Goal: Task Accomplishment & Management: Manage account settings

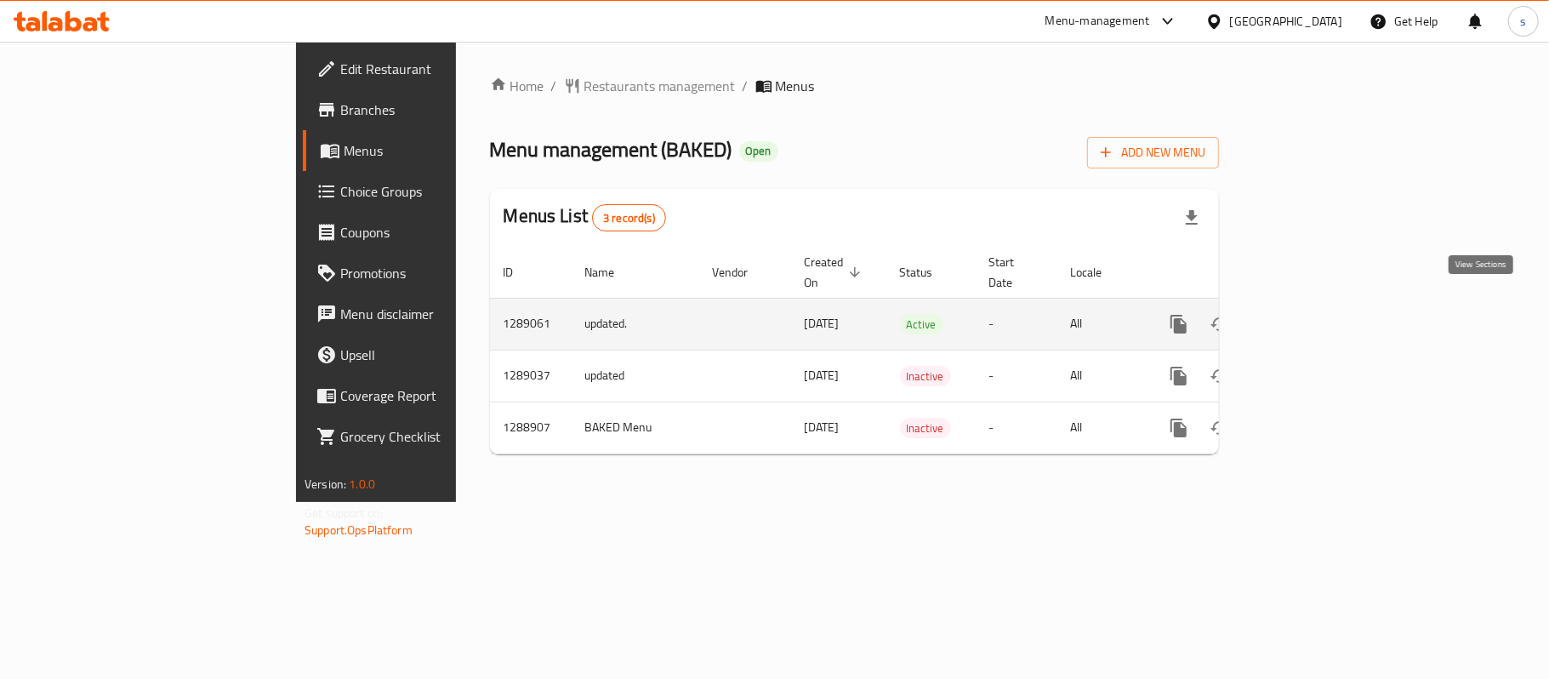
click at [1312, 314] on icon "enhanced table" at bounding box center [1302, 324] width 20 height 20
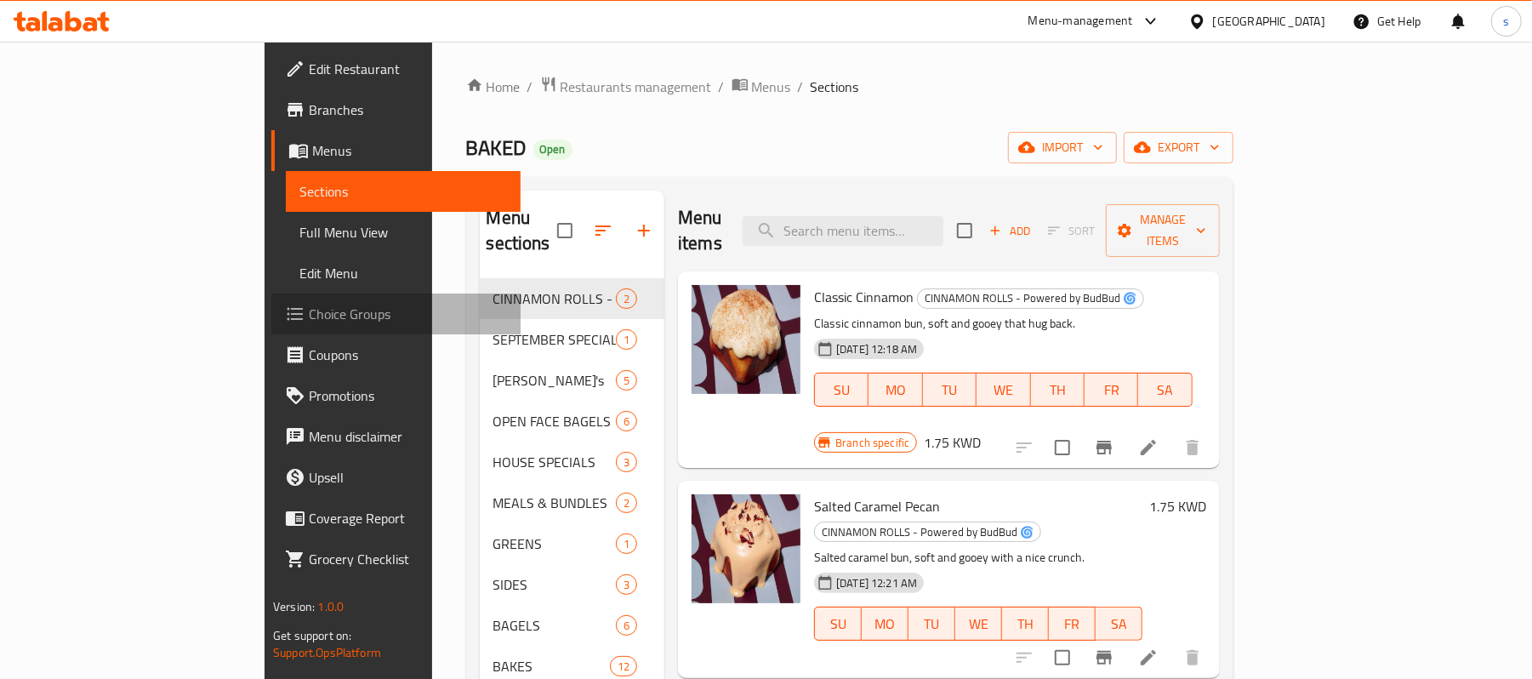
click at [309, 324] on span "Choice Groups" at bounding box center [408, 314] width 198 height 20
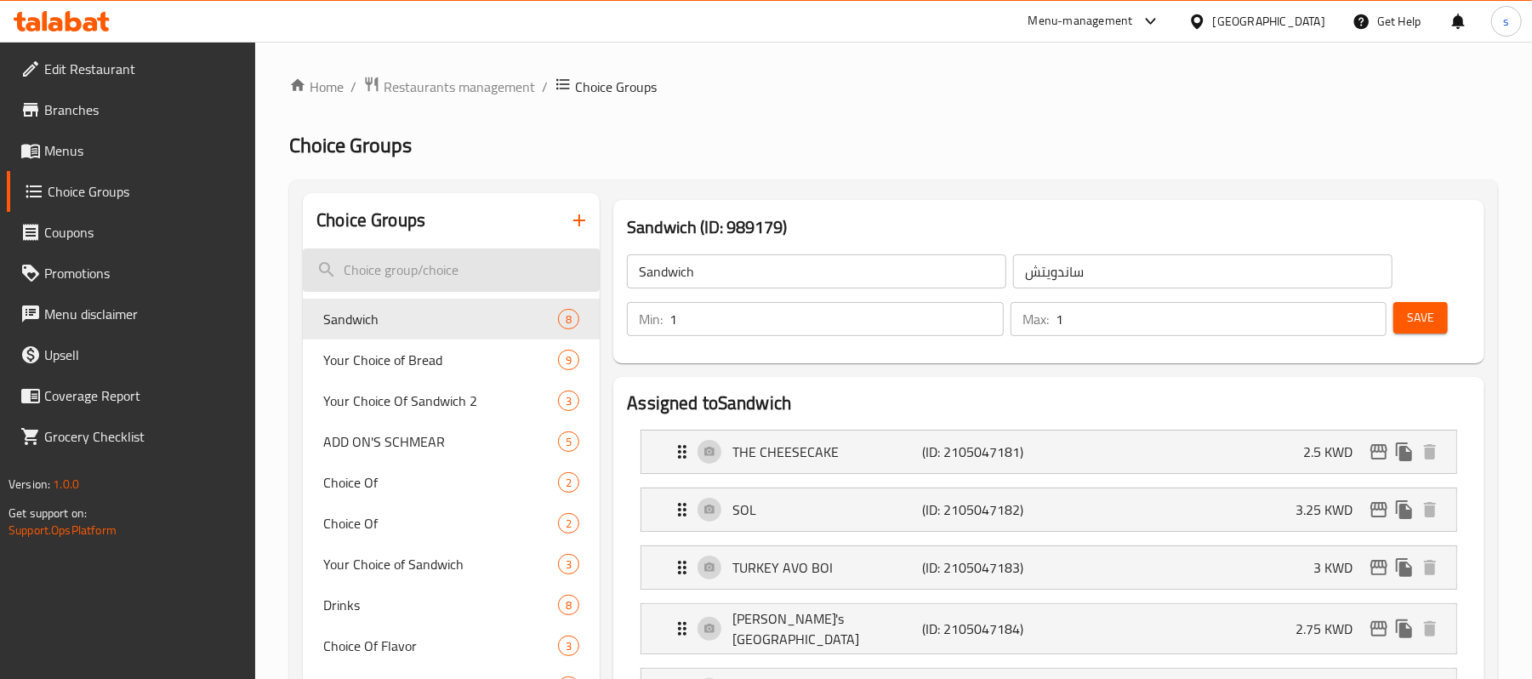
click at [389, 263] on input "search" at bounding box center [451, 269] width 297 height 43
paste input "CHOICE OF"
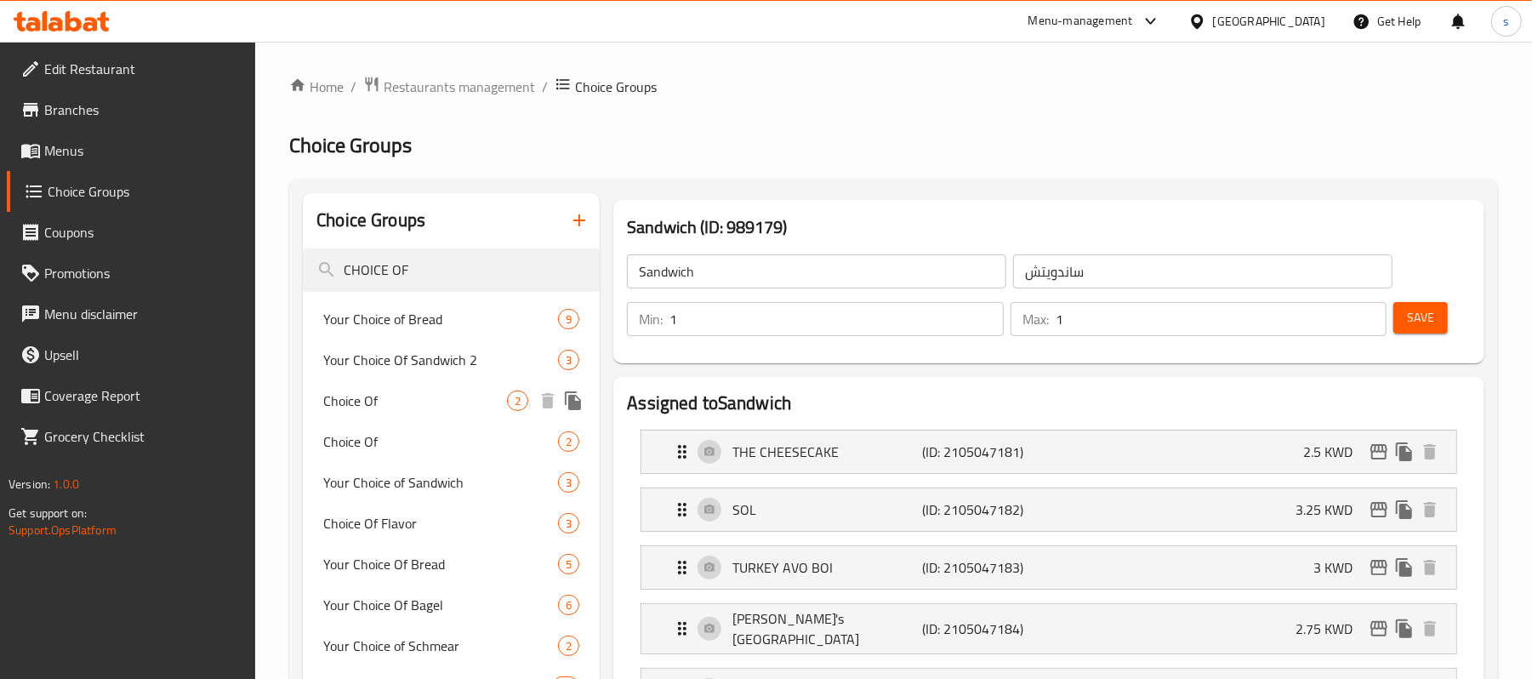
type input "CHOICE OF"
click at [423, 396] on span "Choice Of" at bounding box center [415, 401] width 184 height 20
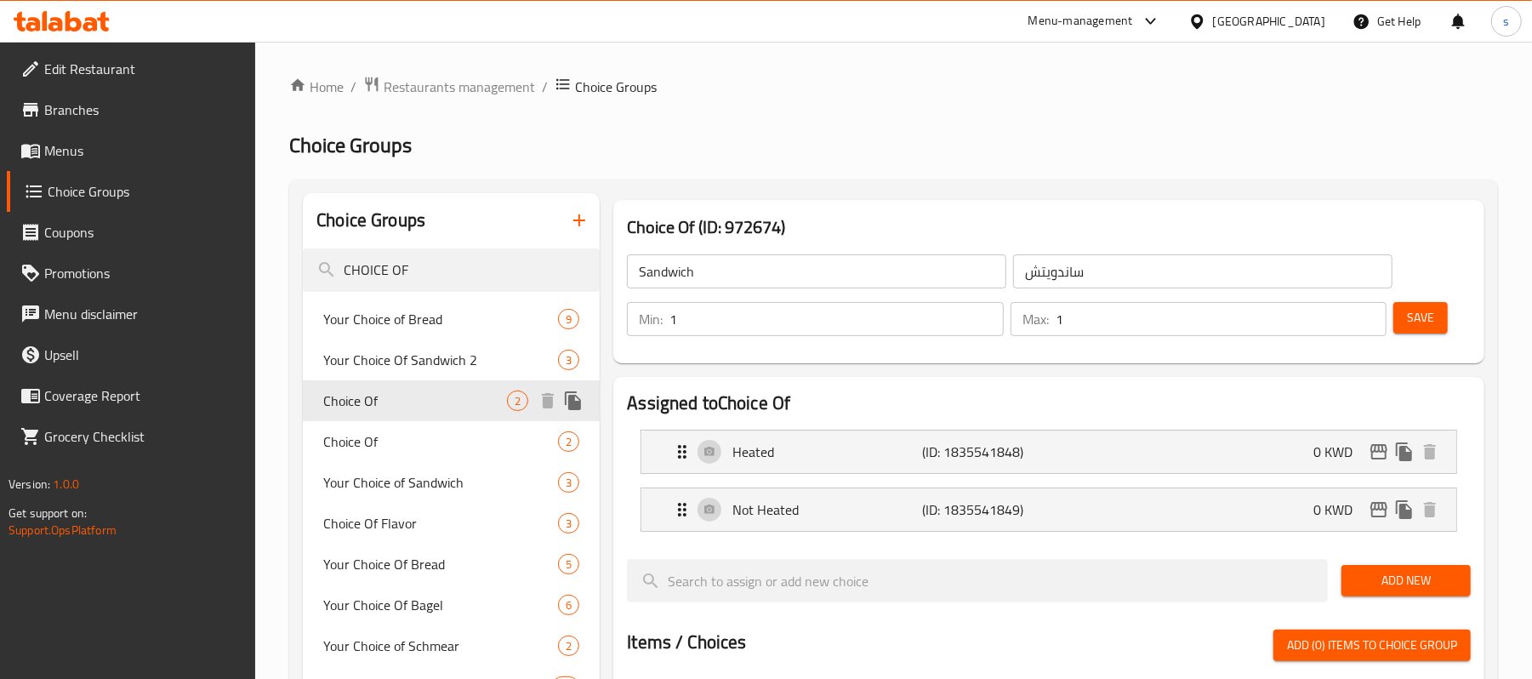
type input "Choice Of"
type input "اختيار من"
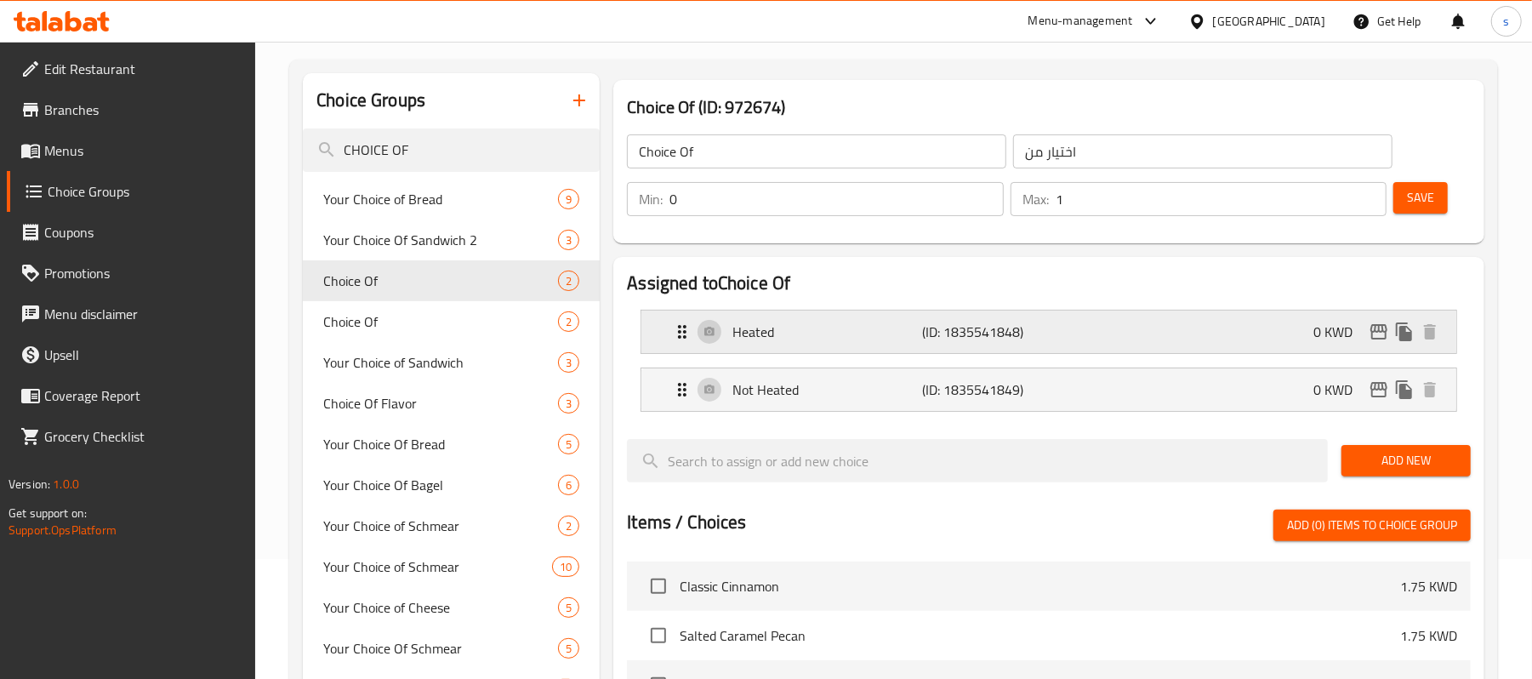
scroll to position [226, 0]
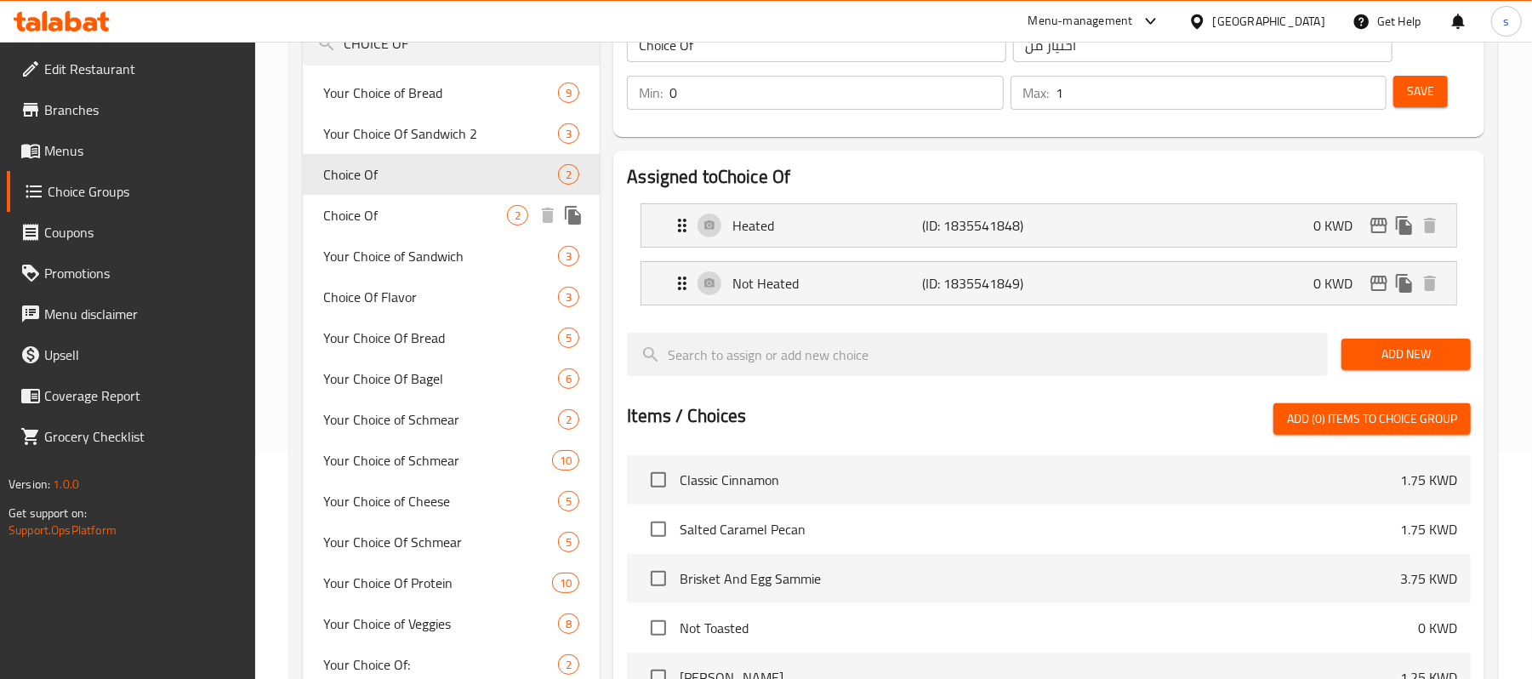
click at [381, 219] on span "Choice Of" at bounding box center [415, 215] width 184 height 20
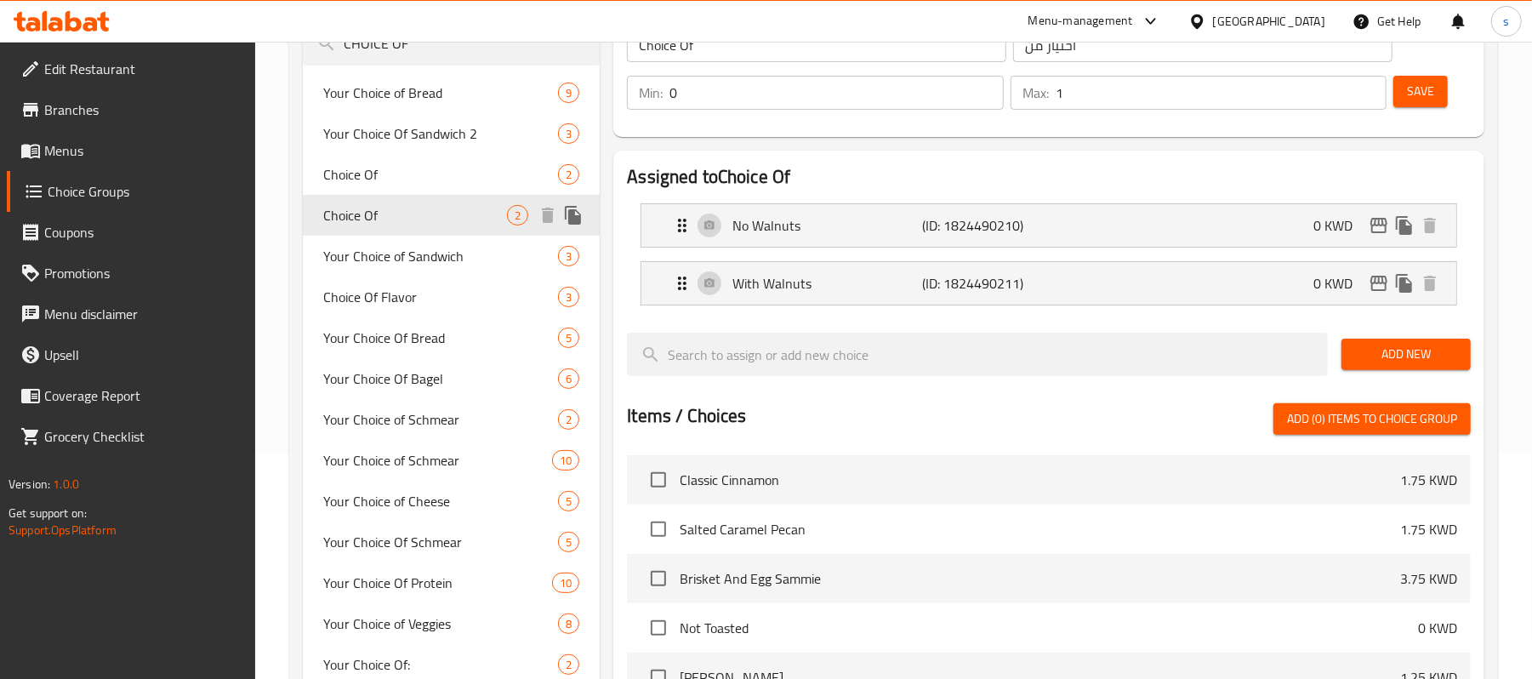
type input "1"
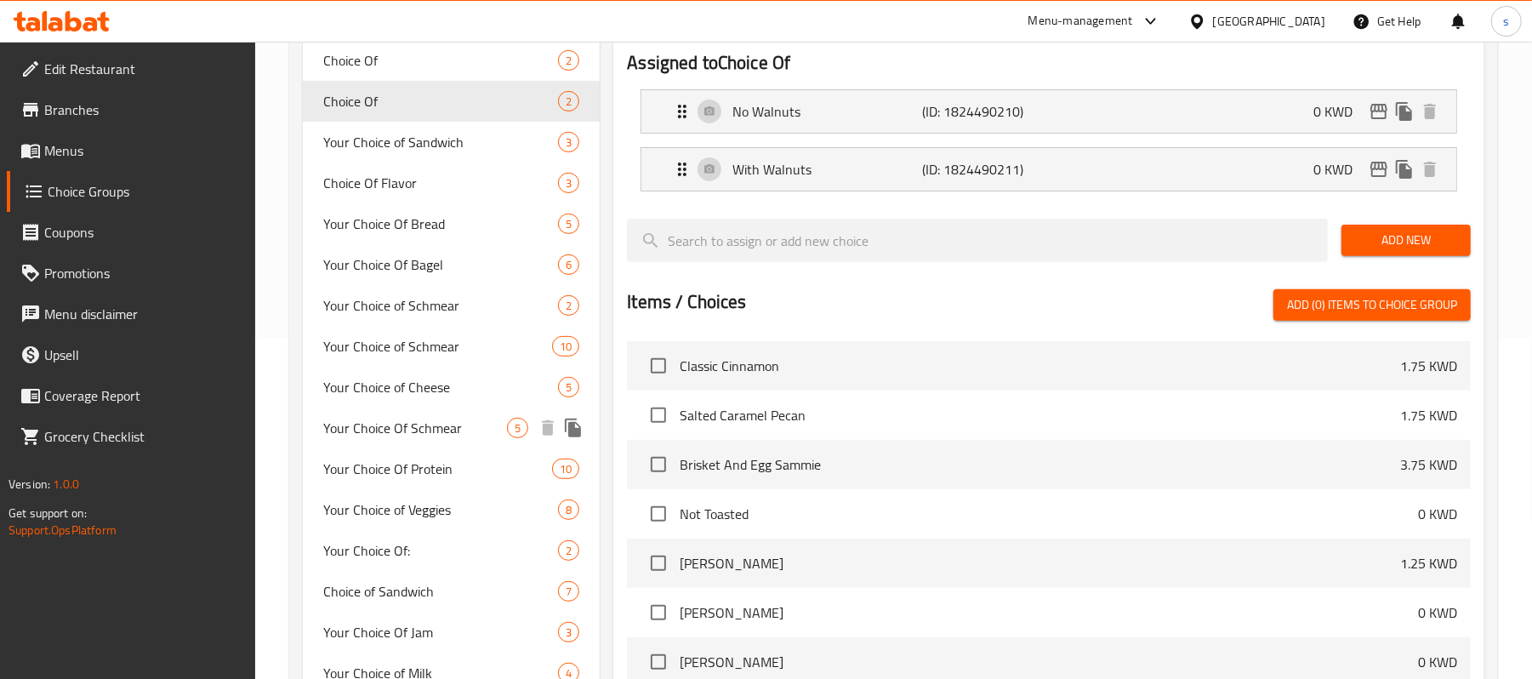
scroll to position [453, 0]
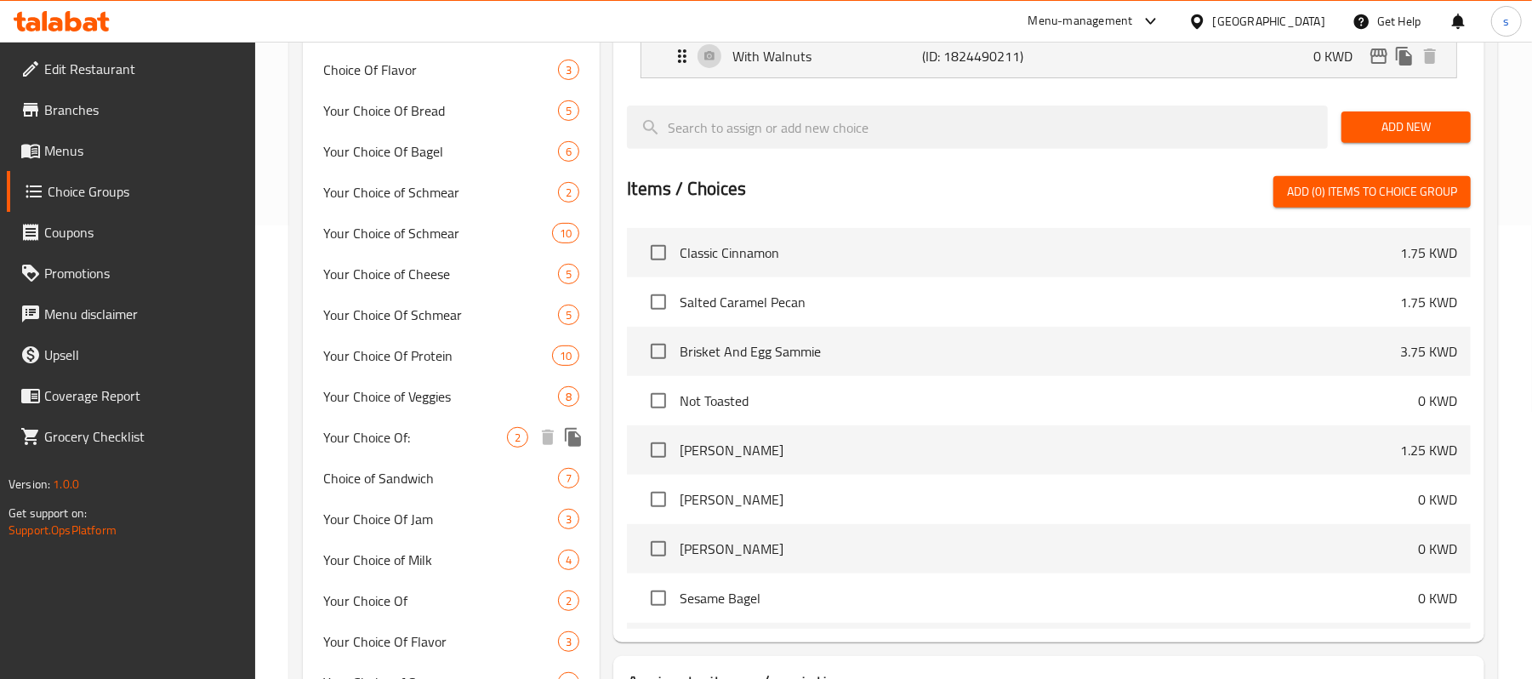
click at [430, 443] on span "Your Choice Of:" at bounding box center [415, 437] width 184 height 20
type input "Your Choice Of:"
type input "إختيارك من:"
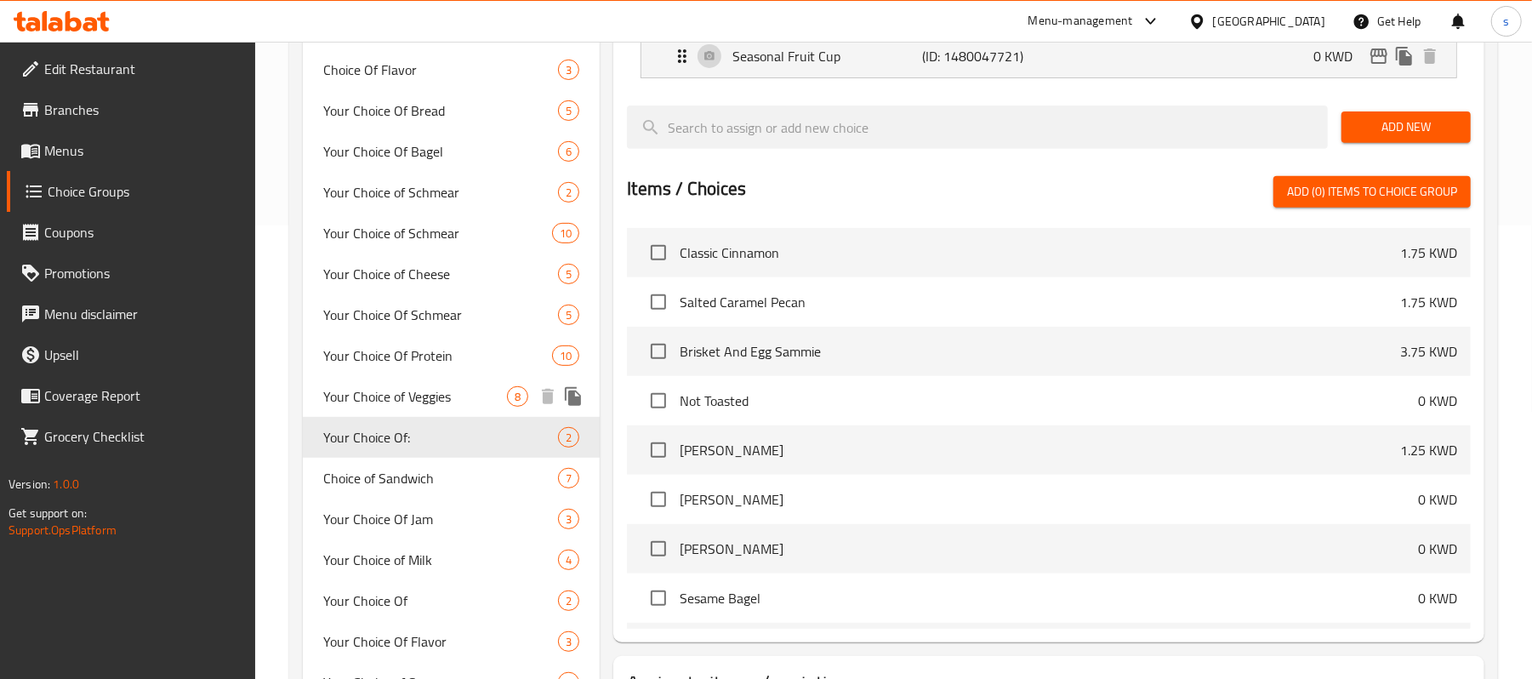
scroll to position [567, 0]
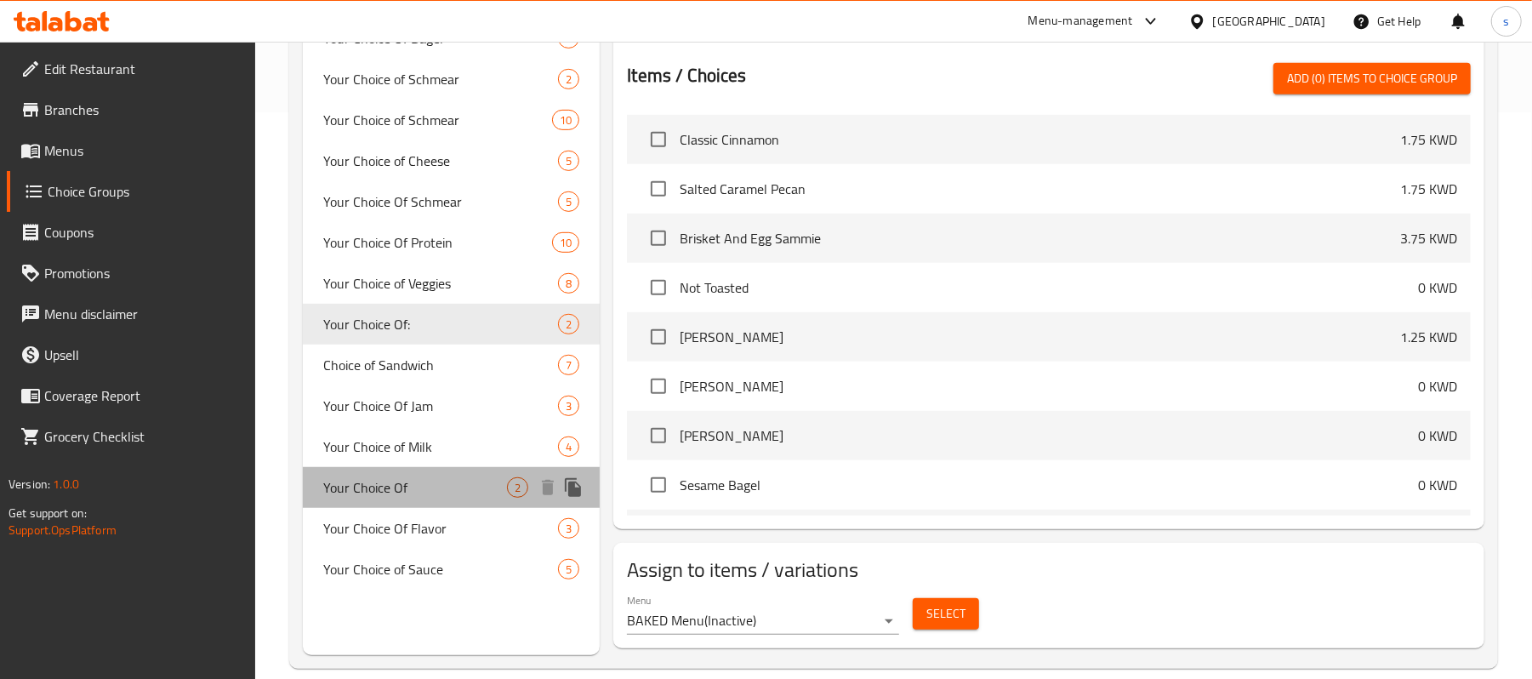
click at [419, 475] on div "Your Choice Of 2" at bounding box center [451, 487] width 297 height 41
type input "Your Choice Of"
type input "اختيارك من"
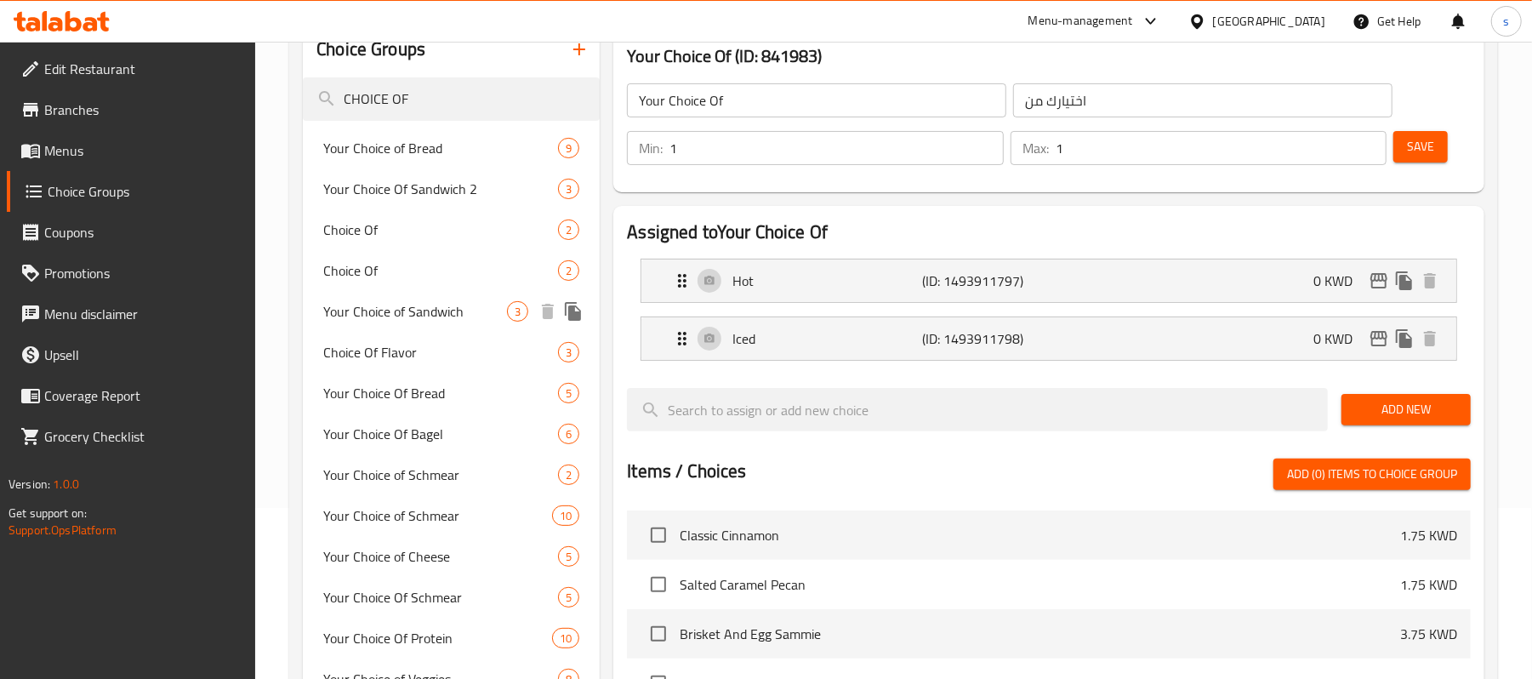
scroll to position [138, 0]
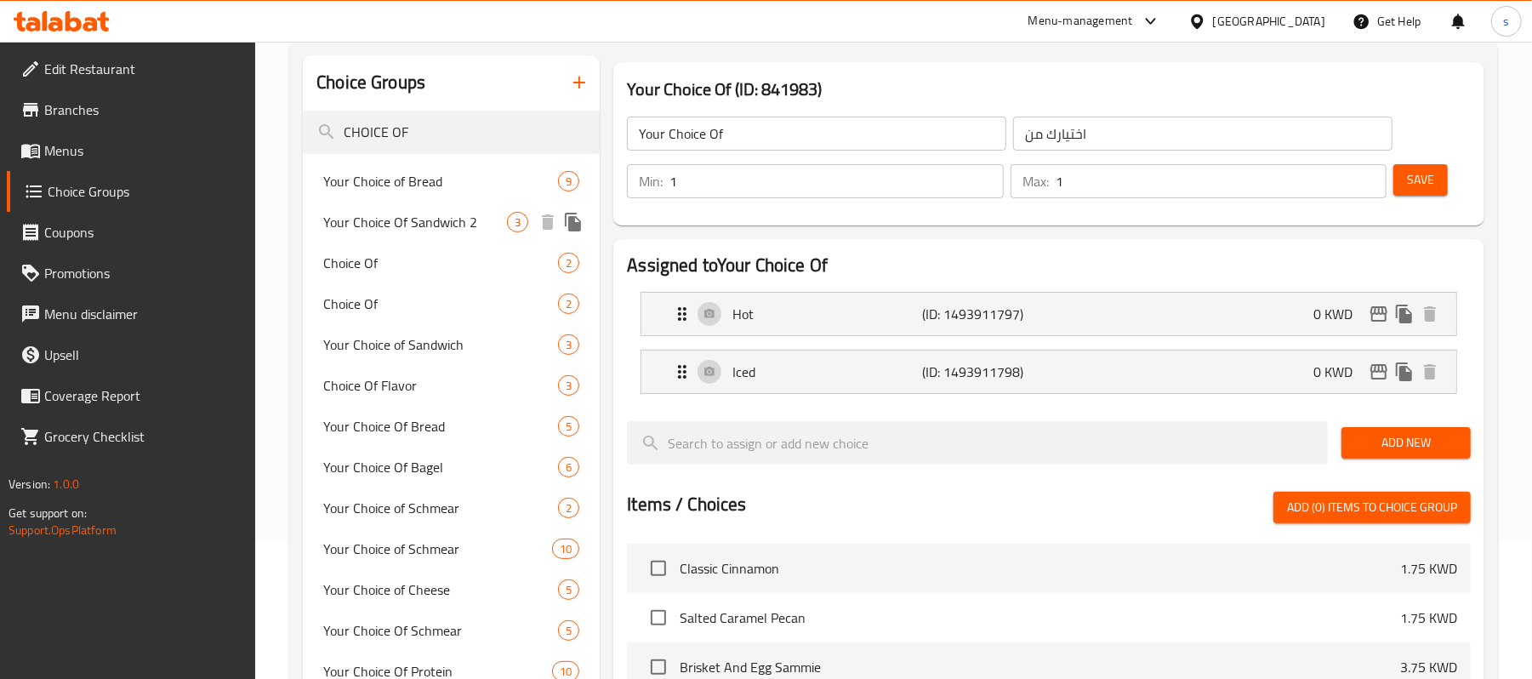
click at [393, 180] on span "Your Choice of Bread" at bounding box center [440, 181] width 235 height 20
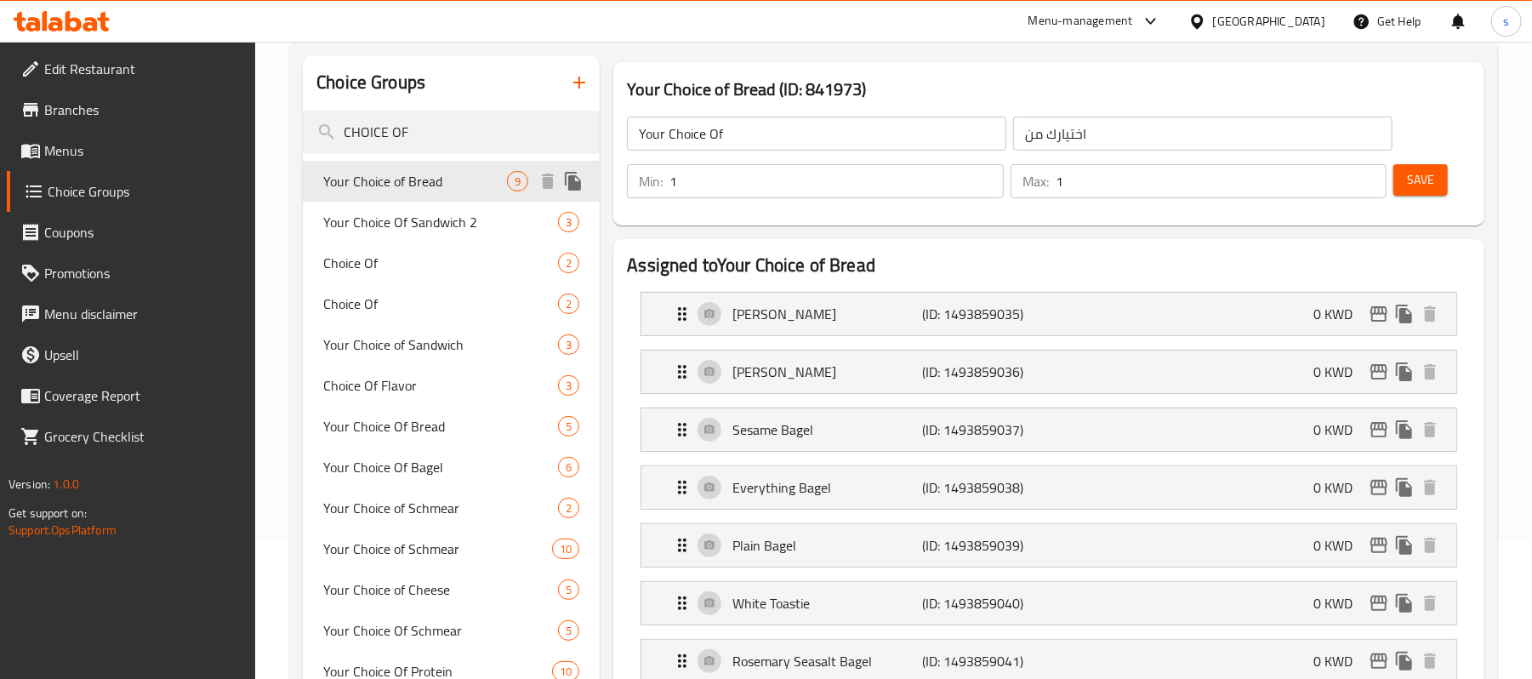
type input "Your Choice of Bread"
type input "اختيارك من خبز"
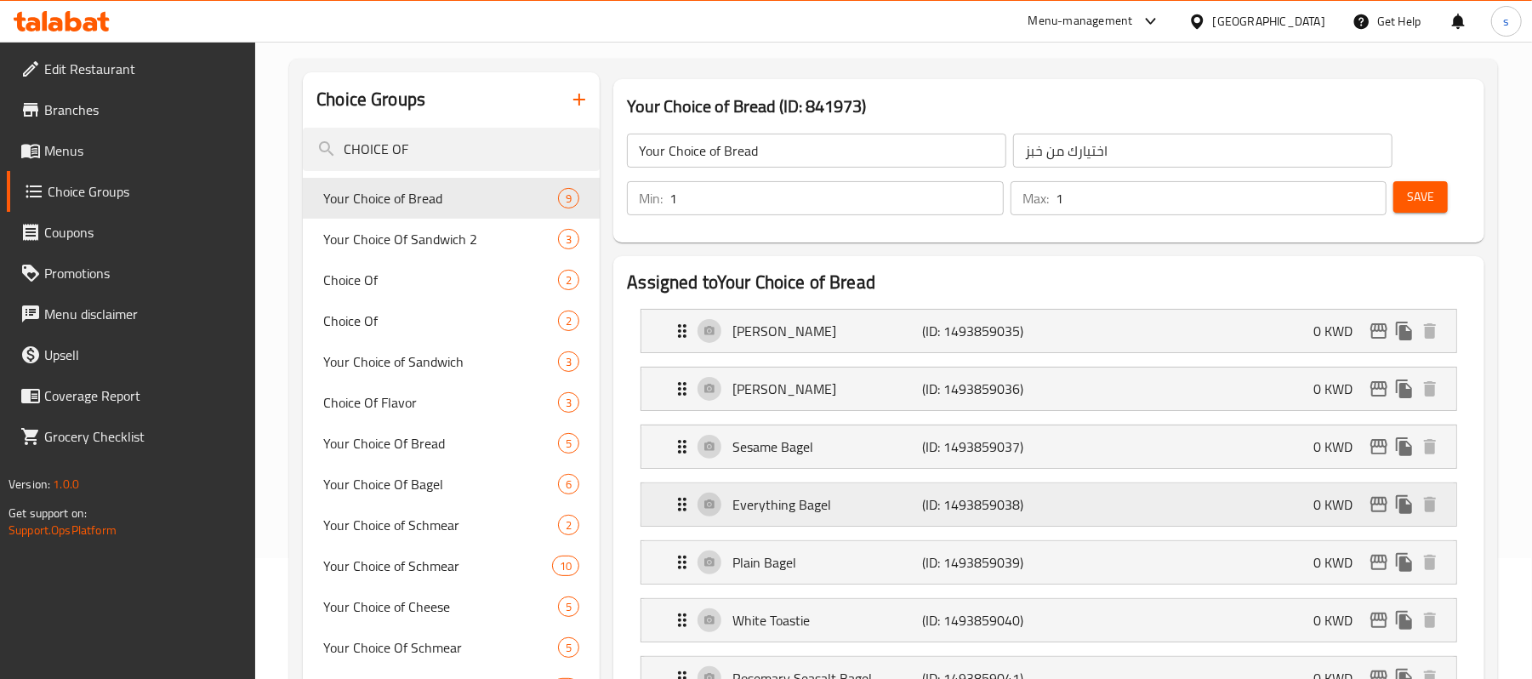
scroll to position [113, 0]
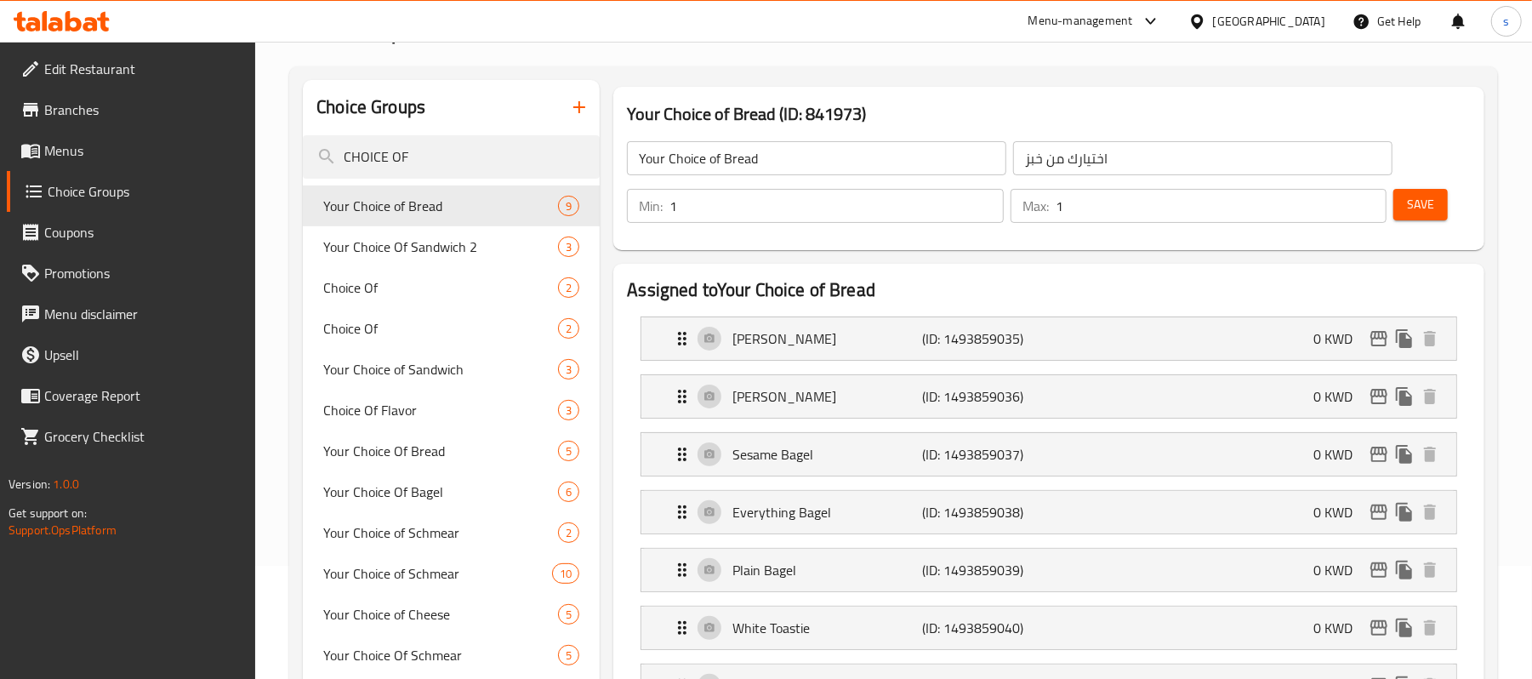
click at [1326, 24] on div "[GEOGRAPHIC_DATA]" at bounding box center [1257, 21] width 164 height 41
click at [1290, 20] on div "[GEOGRAPHIC_DATA]" at bounding box center [1269, 21] width 112 height 19
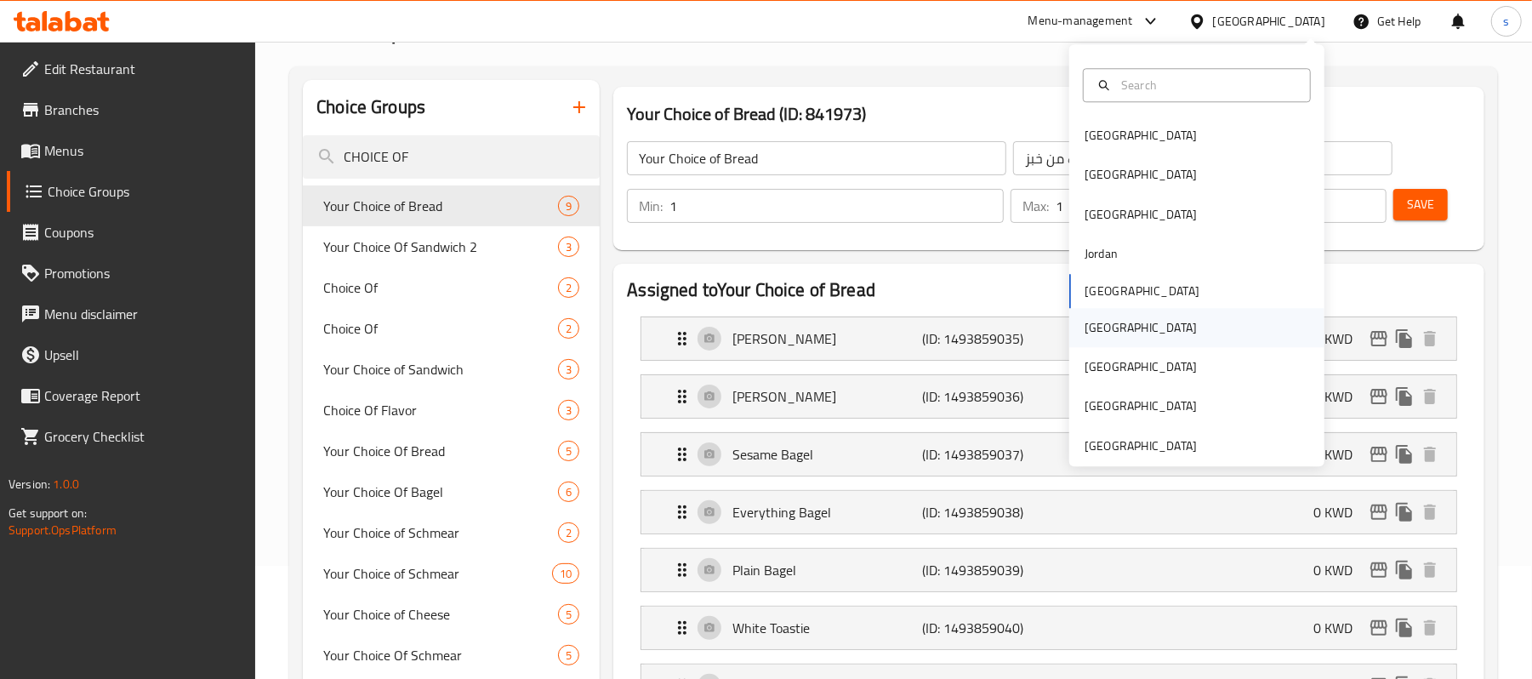
click at [1086, 339] on div "[GEOGRAPHIC_DATA]" at bounding box center [1141, 327] width 140 height 39
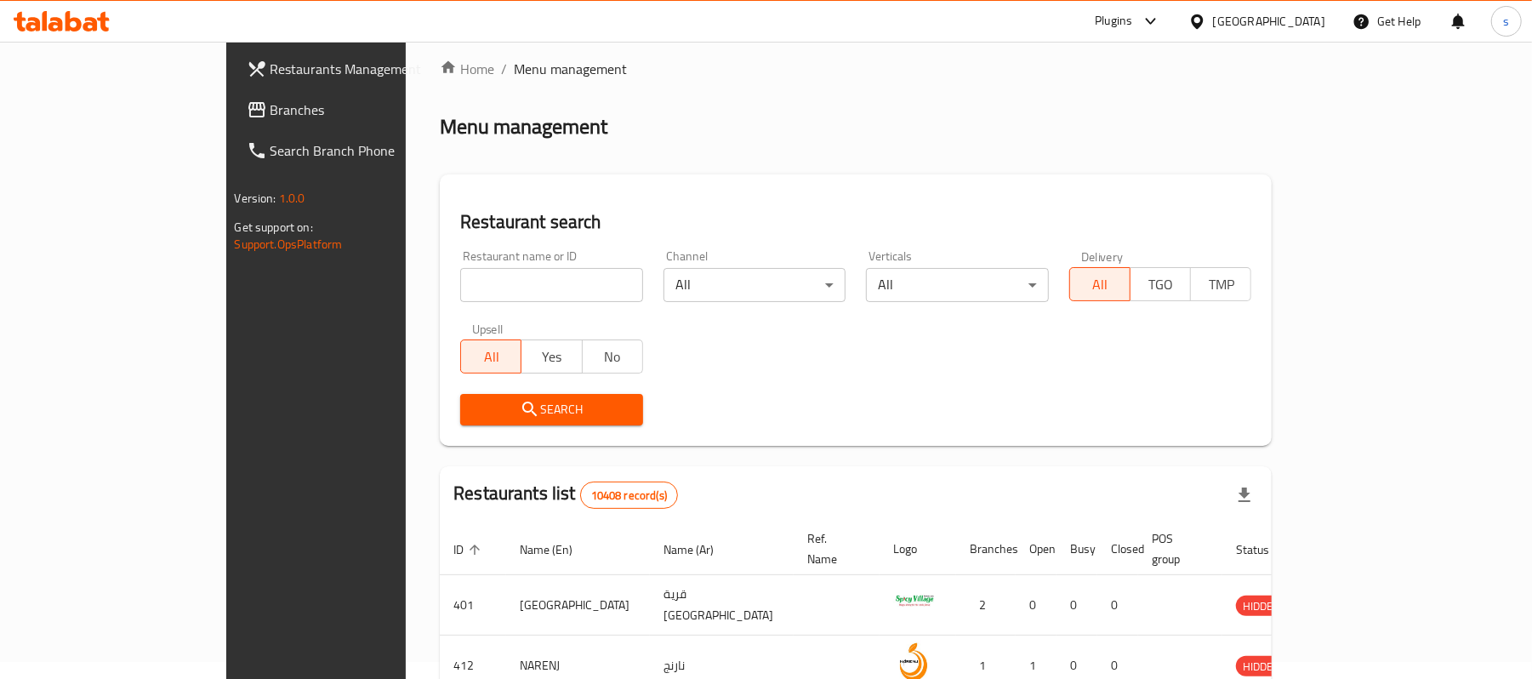
scroll to position [113, 0]
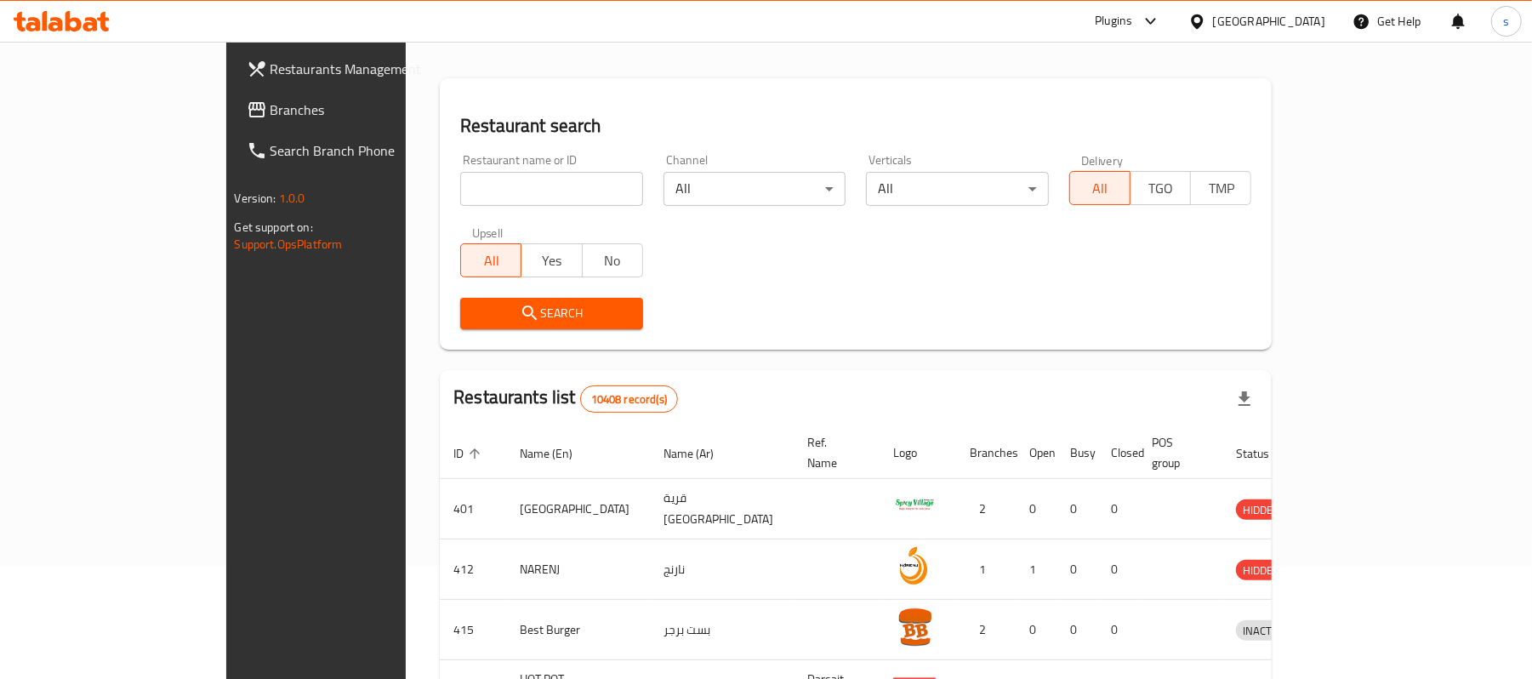
click at [233, 120] on link "Branches" at bounding box center [357, 109] width 249 height 41
